Goal: Task Accomplishment & Management: Manage account settings

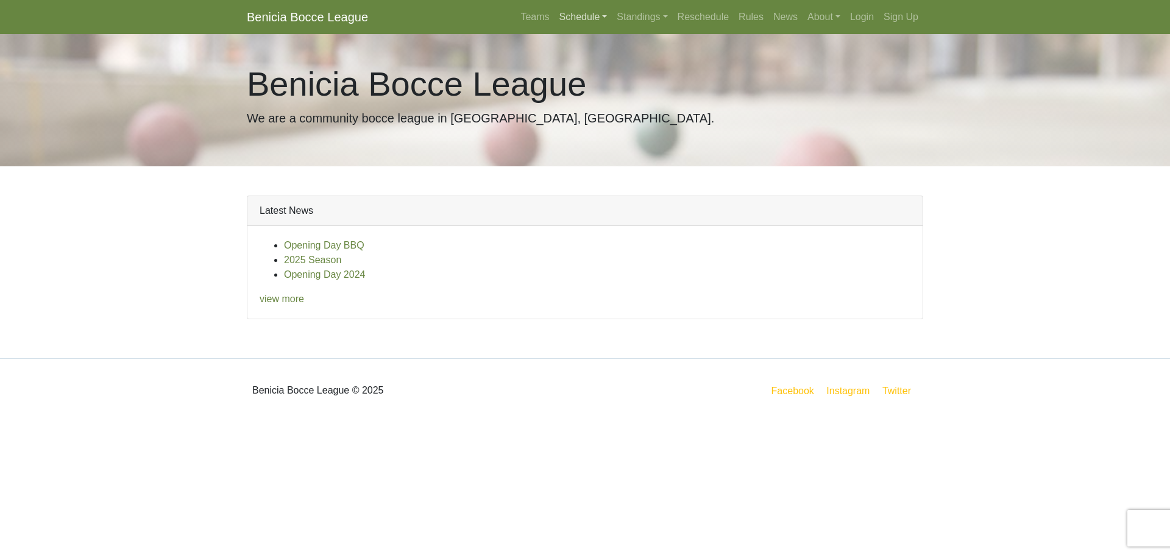
click at [583, 15] on link "Schedule" at bounding box center [584, 17] width 58 height 24
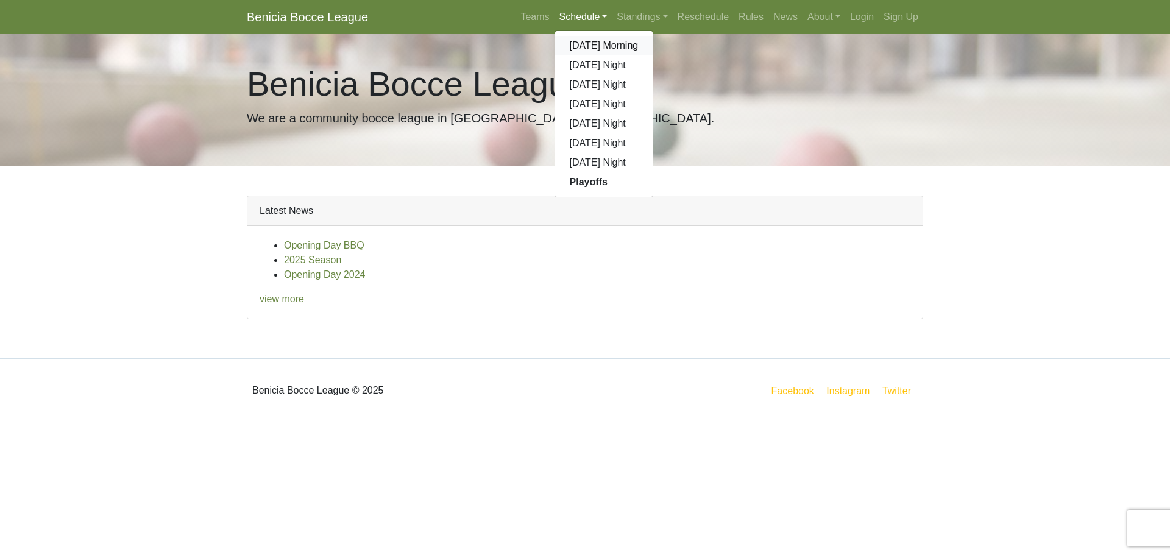
click at [573, 44] on link "[DATE] Morning" at bounding box center [604, 45] width 98 height 19
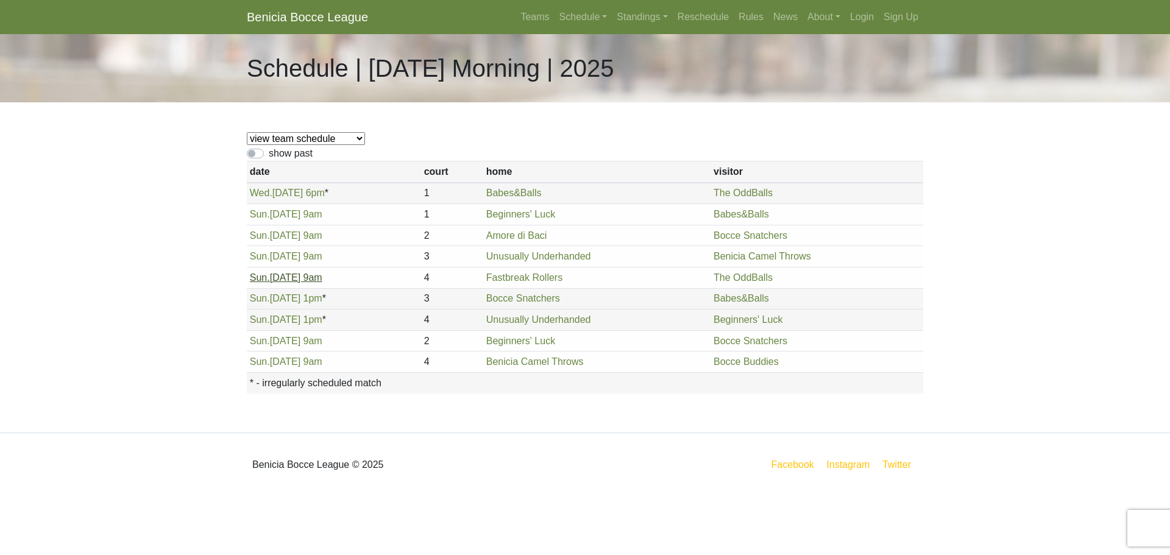
click at [283, 280] on link "Sun. 8/24, 9am" at bounding box center [286, 277] width 73 height 10
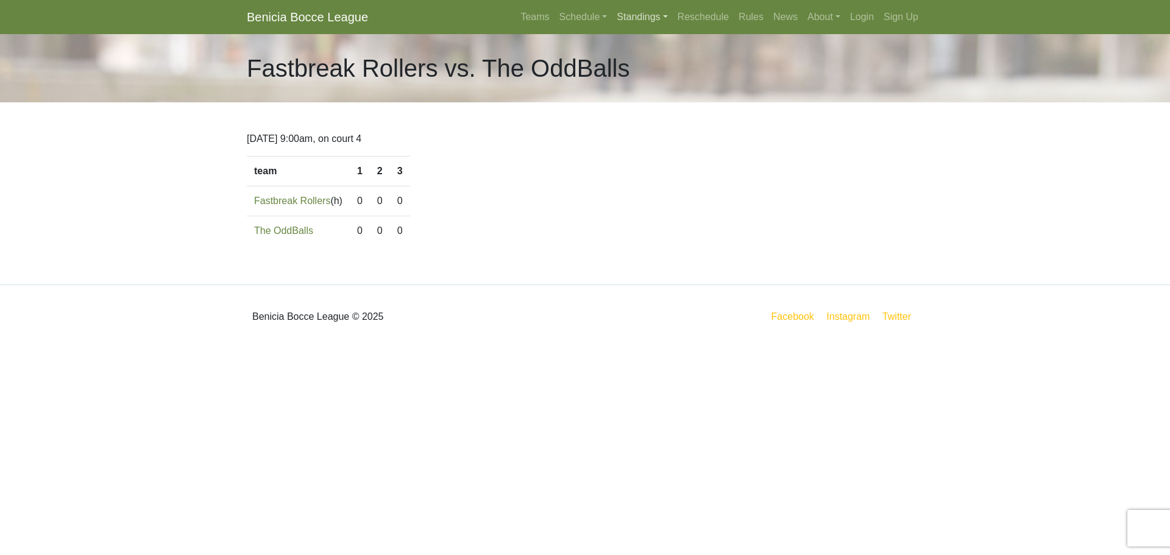
click at [641, 14] on link "Standings" at bounding box center [642, 17] width 60 height 24
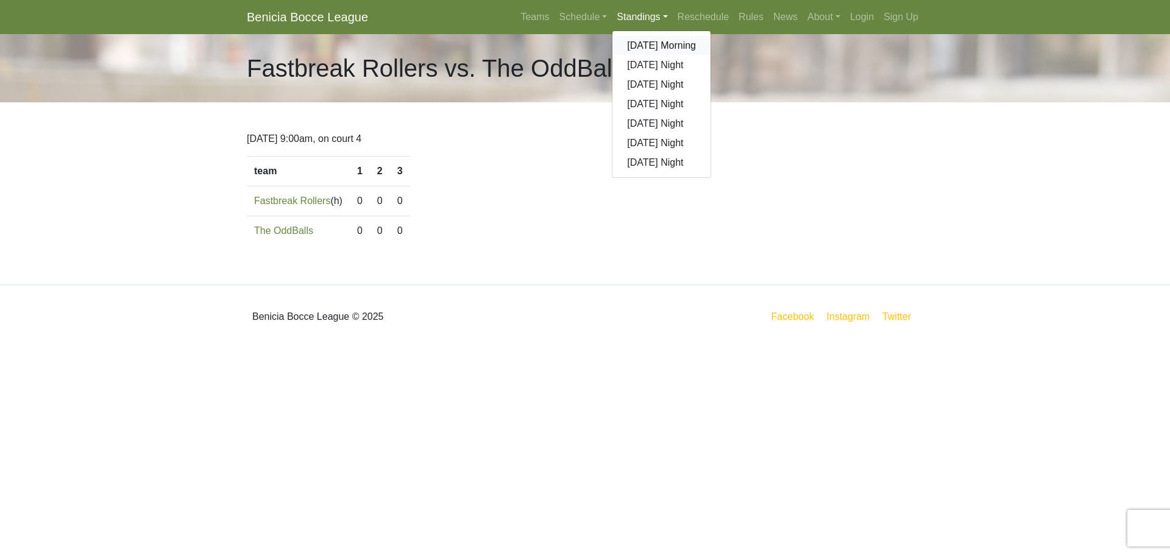
click at [647, 46] on link "[DATE] Morning" at bounding box center [661, 45] width 98 height 19
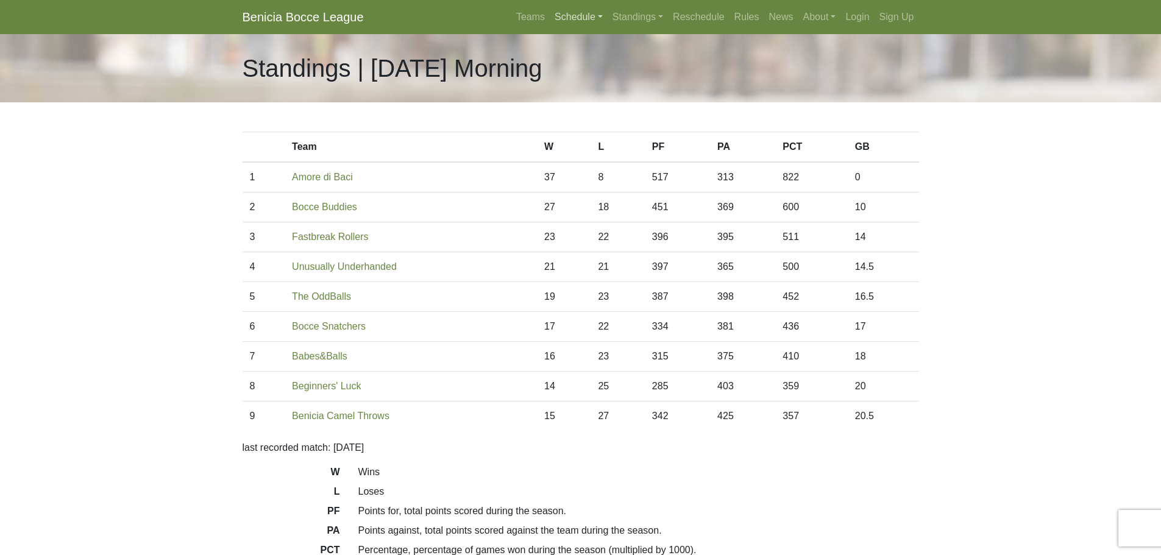
click at [578, 18] on link "Schedule" at bounding box center [579, 17] width 58 height 24
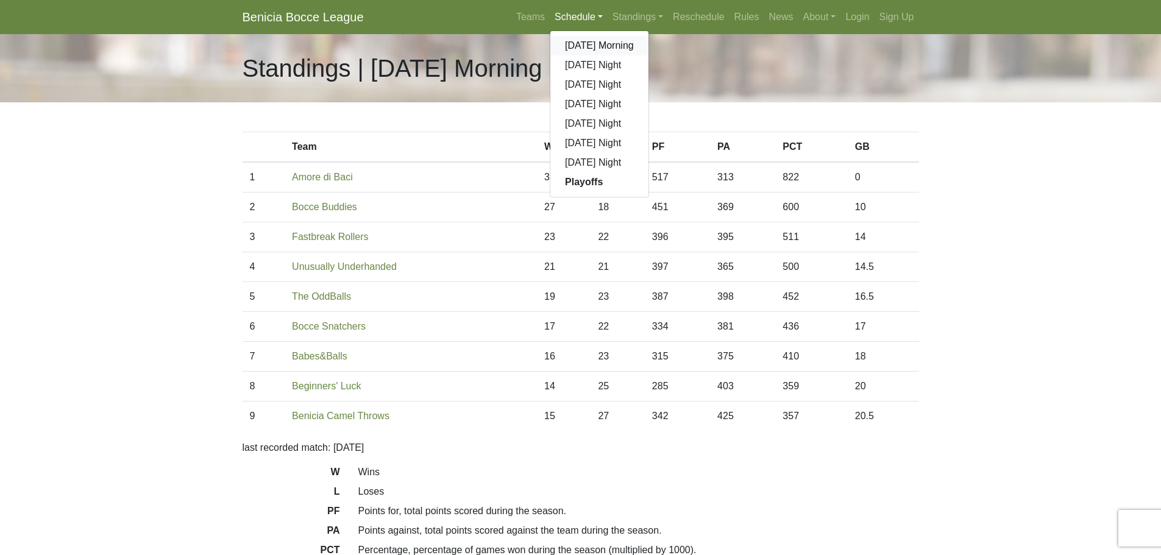
click at [586, 44] on link "[DATE] Morning" at bounding box center [599, 45] width 98 height 19
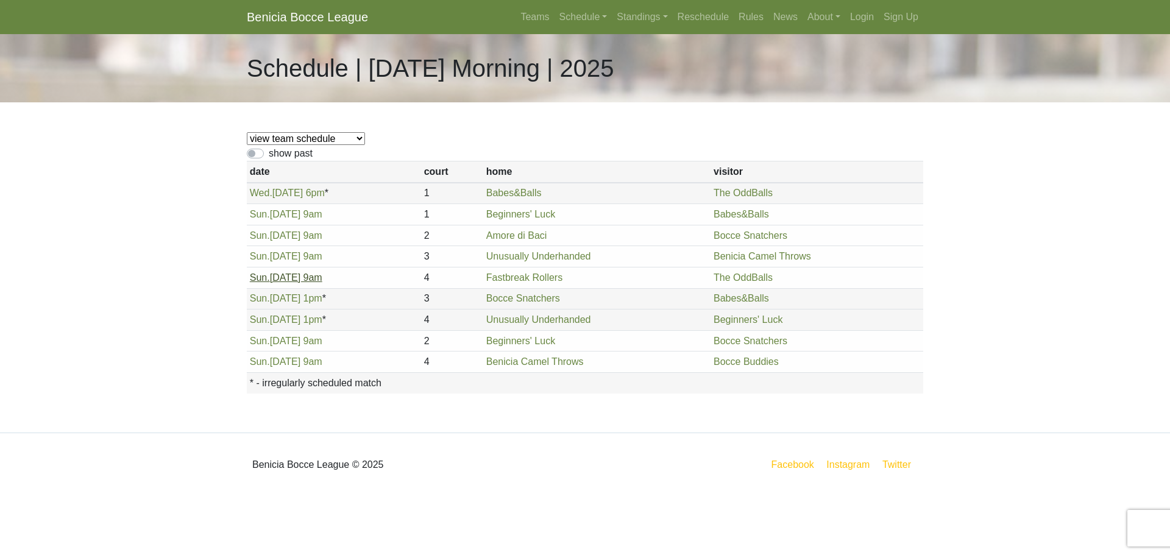
click at [291, 282] on link "[DATE] 9am" at bounding box center [286, 277] width 73 height 10
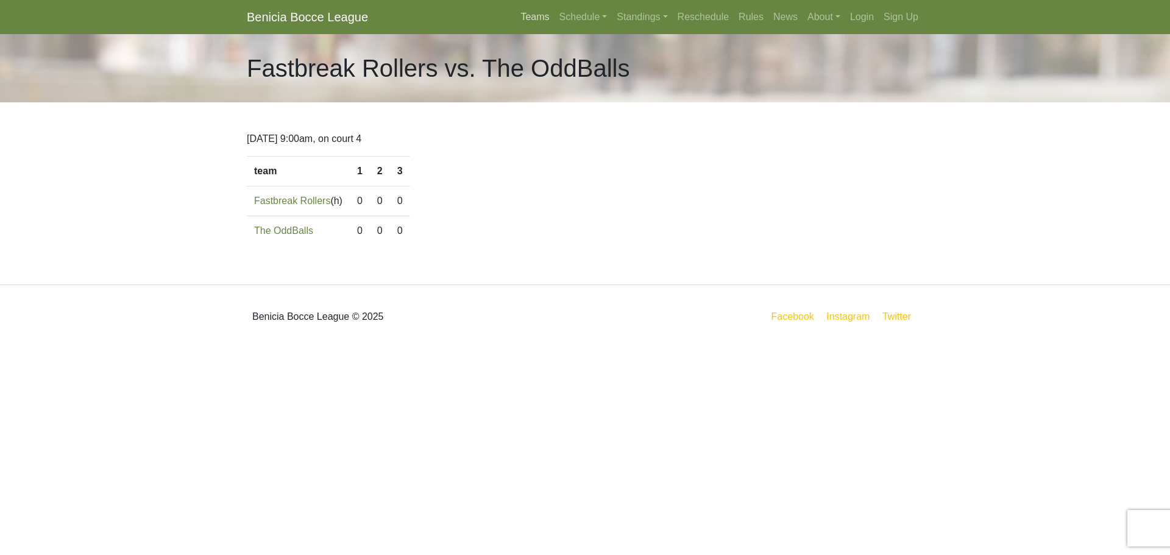
click at [522, 16] on link "Teams" at bounding box center [535, 17] width 38 height 24
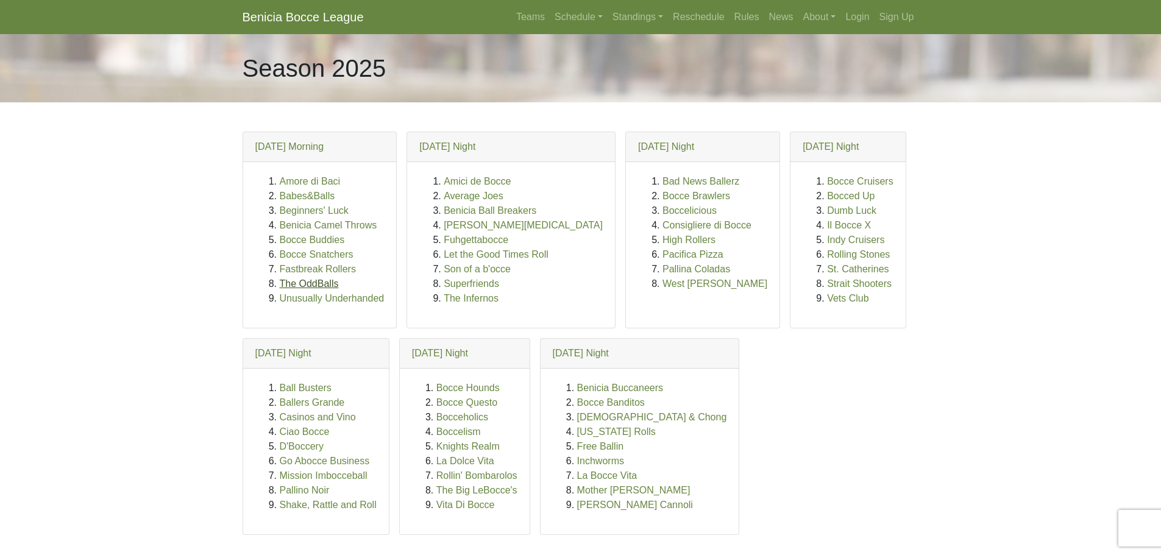
click at [303, 285] on link "The OddBalls" at bounding box center [309, 283] width 59 height 10
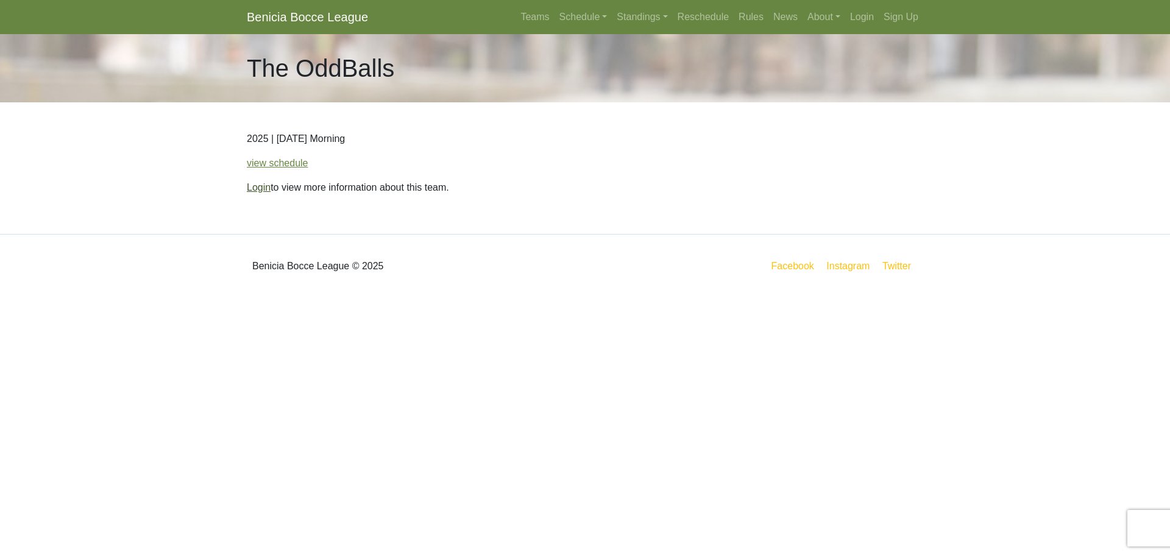
click at [261, 184] on link "Login" at bounding box center [259, 187] width 24 height 10
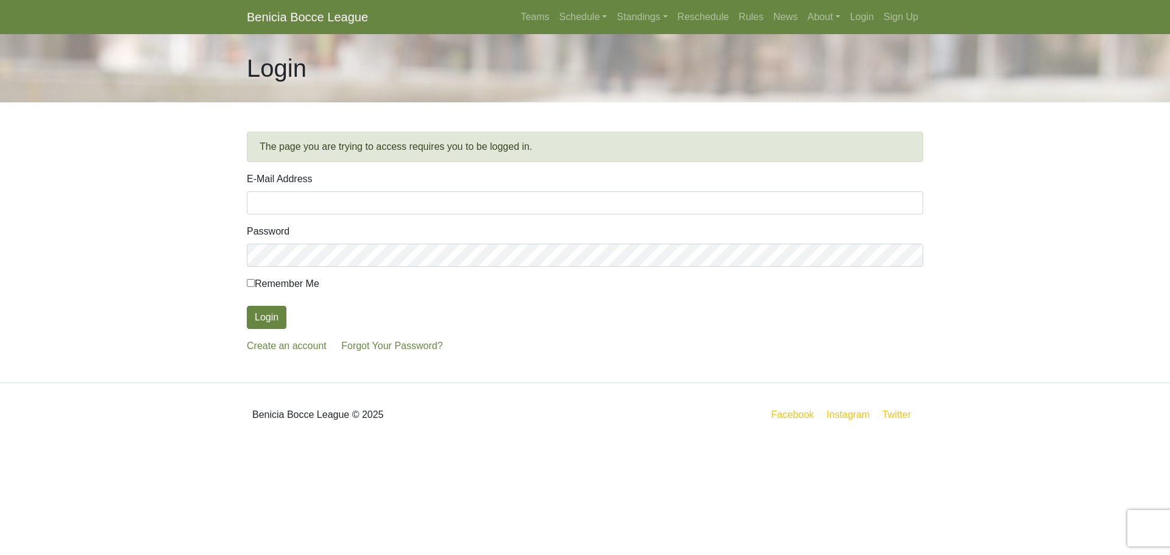
type input "[EMAIL_ADDRESS][DOMAIN_NAME]"
click at [256, 280] on label "Remember Me" at bounding box center [283, 284] width 73 height 15
click at [255, 280] on input "Remember Me" at bounding box center [251, 283] width 8 height 8
checkbox input "true"
click at [260, 305] on form "E-Mail Address ldkoenen@gmail.com Password Remember Me Login Create an account …" at bounding box center [585, 263] width 676 height 182
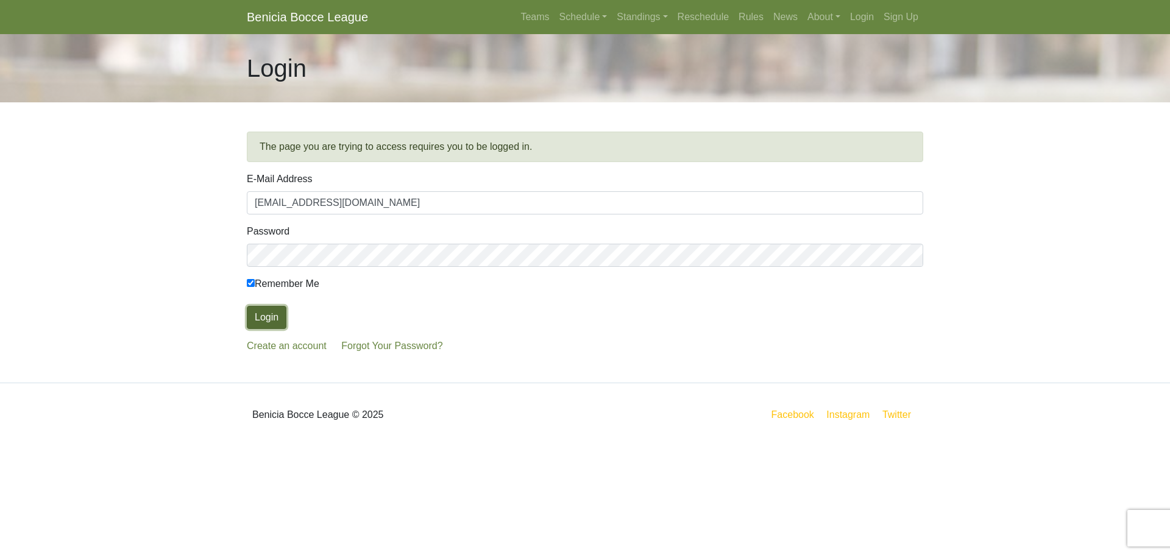
click at [261, 314] on button "Login" at bounding box center [267, 317] width 40 height 23
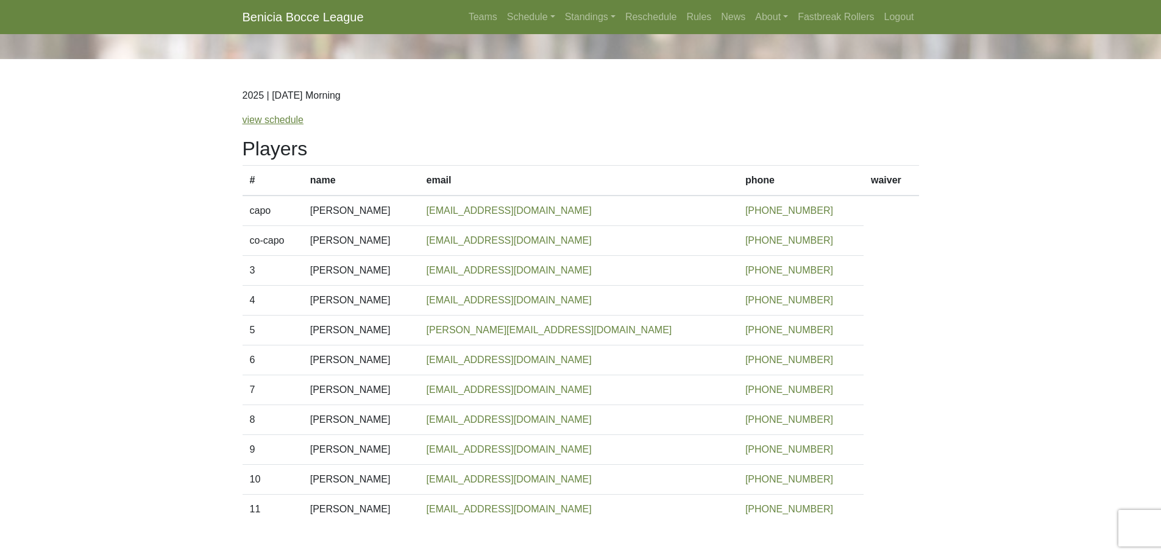
scroll to position [115, 0]
